Goal: Task Accomplishment & Management: Use online tool/utility

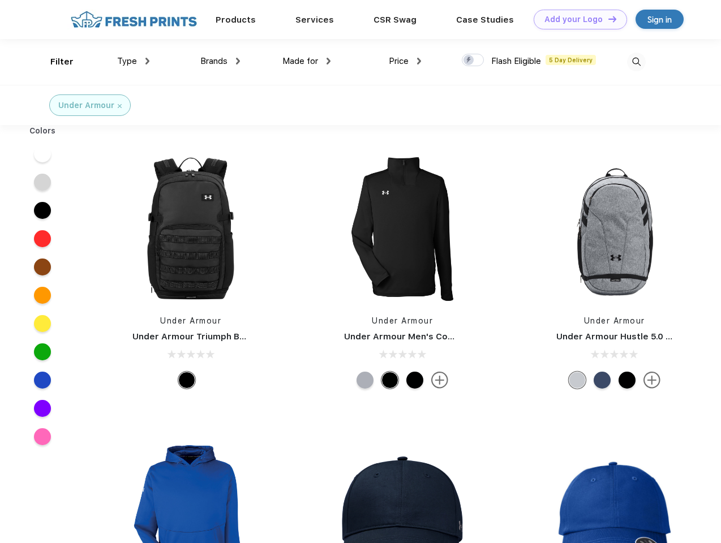
click at [576, 19] on link "Add your Logo Design Tool" at bounding box center [580, 20] width 93 height 20
click at [0, 0] on div "Design Tool" at bounding box center [0, 0] width 0 height 0
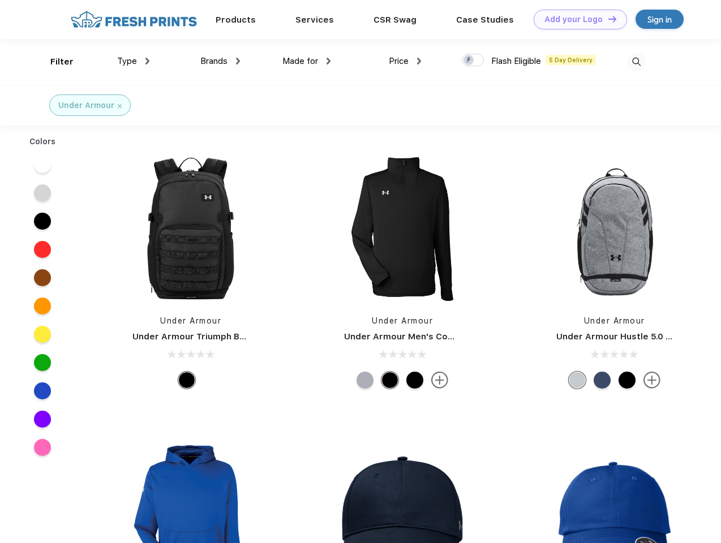
click at [607, 19] on link "Add your Logo Design Tool" at bounding box center [580, 20] width 93 height 20
click at [54, 62] on div "Filter" at bounding box center [61, 61] width 23 height 13
click at [134, 61] on span "Type" at bounding box center [127, 61] width 20 height 10
click at [220, 61] on span "Brands" at bounding box center [213, 61] width 27 height 10
click at [307, 61] on span "Made for" at bounding box center [300, 61] width 36 height 10
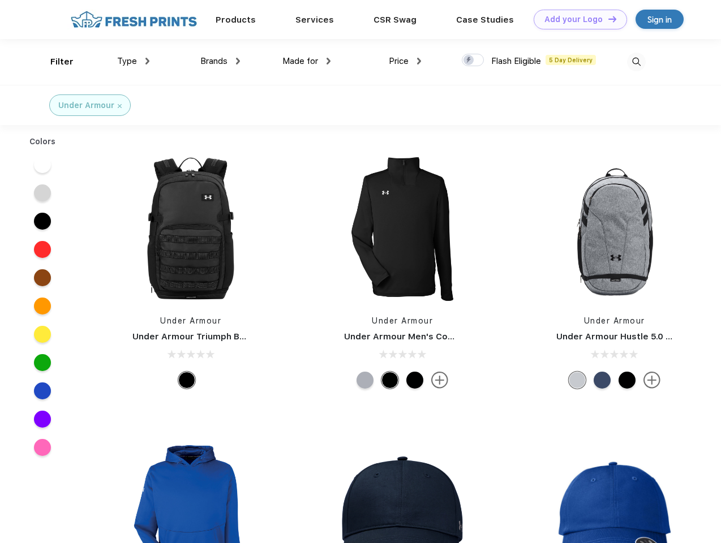
click at [405, 61] on span "Price" at bounding box center [399, 61] width 20 height 10
click at [473, 61] on div at bounding box center [473, 60] width 22 height 12
click at [469, 61] on input "checkbox" at bounding box center [465, 56] width 7 height 7
click at [636, 62] on img at bounding box center [636, 62] width 19 height 19
